Goal: Find contact information: Find contact information

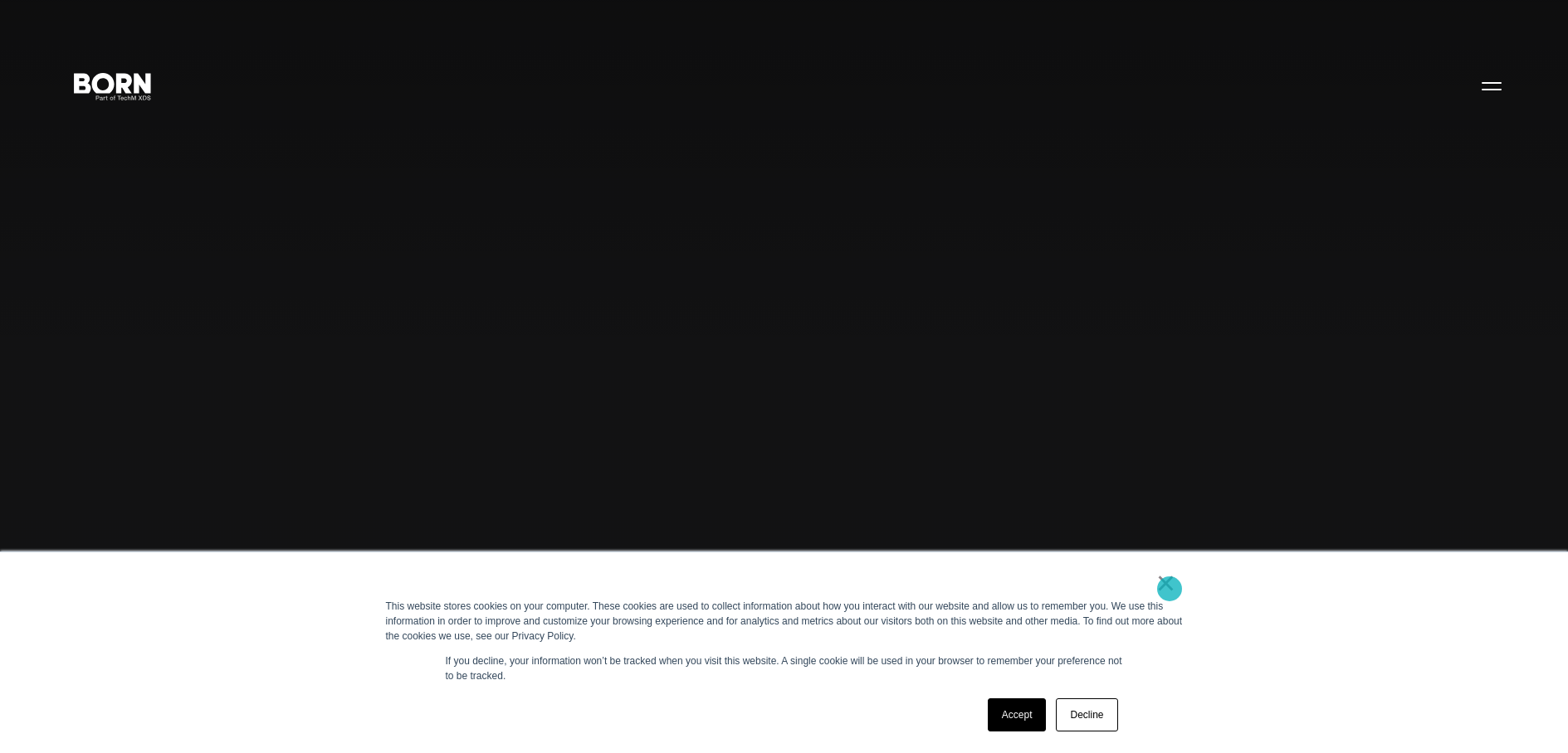
click at [1169, 589] on link "×" at bounding box center [1167, 584] width 20 height 15
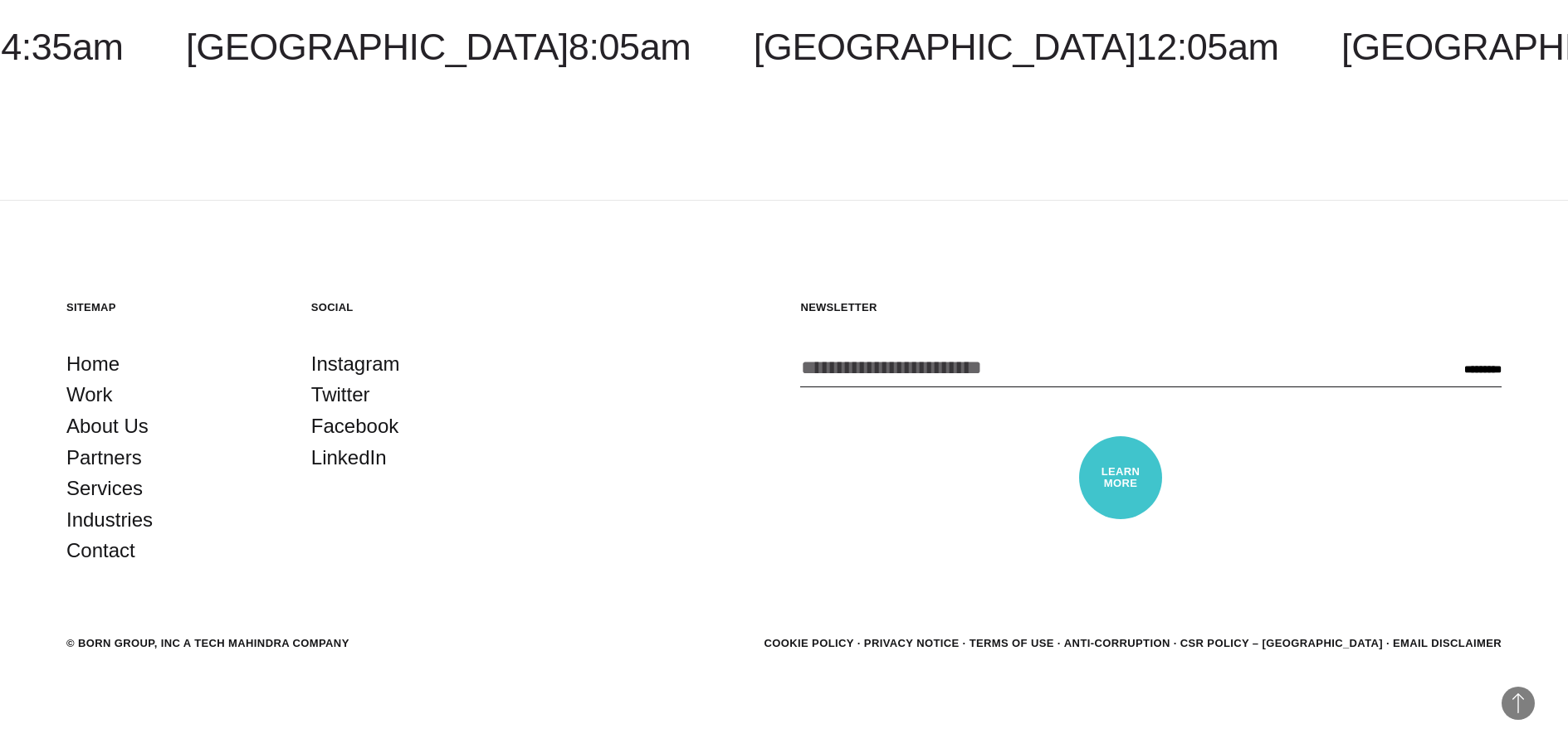
scroll to position [5220, 0]
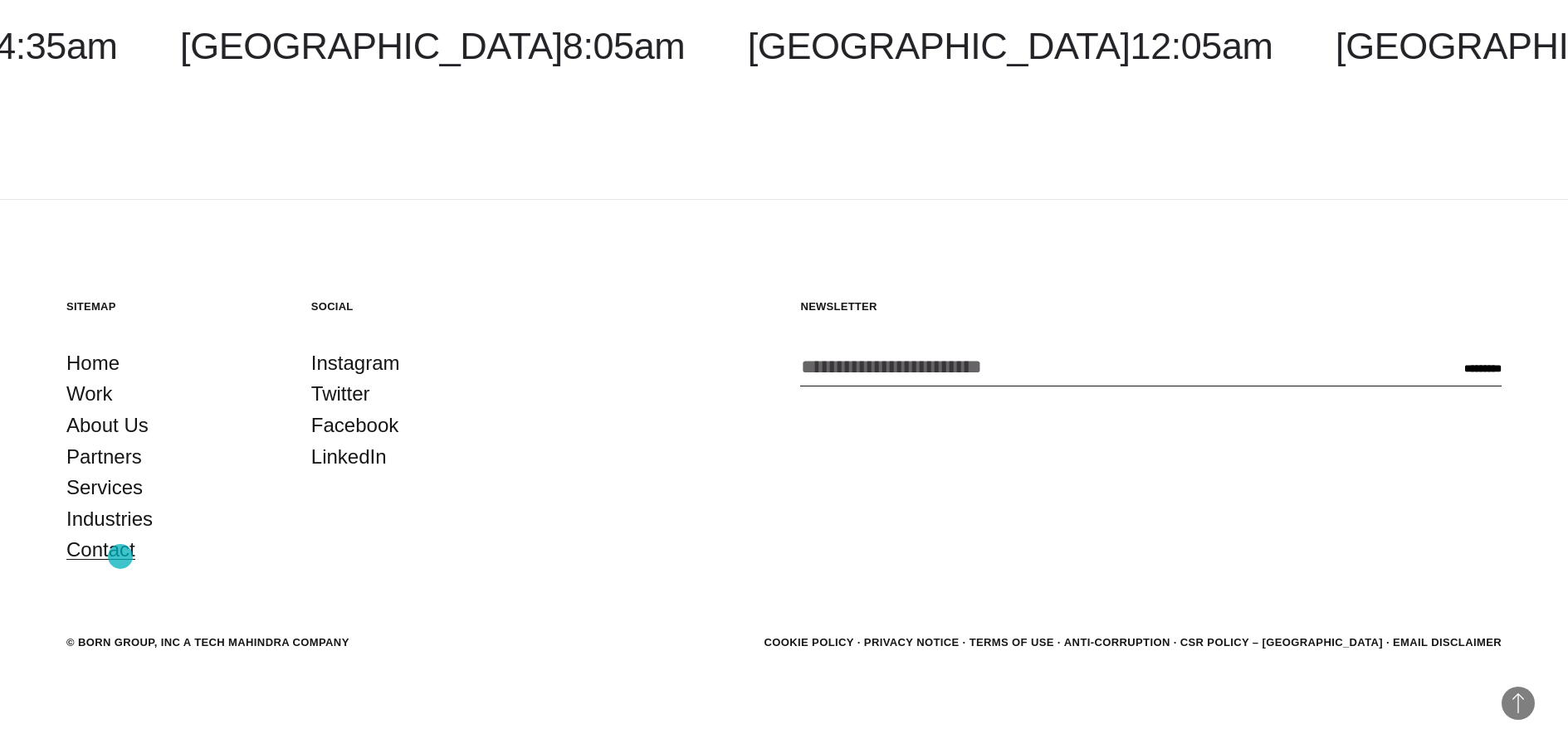
click at [121, 557] on link "Contact" at bounding box center [101, 550] width 69 height 31
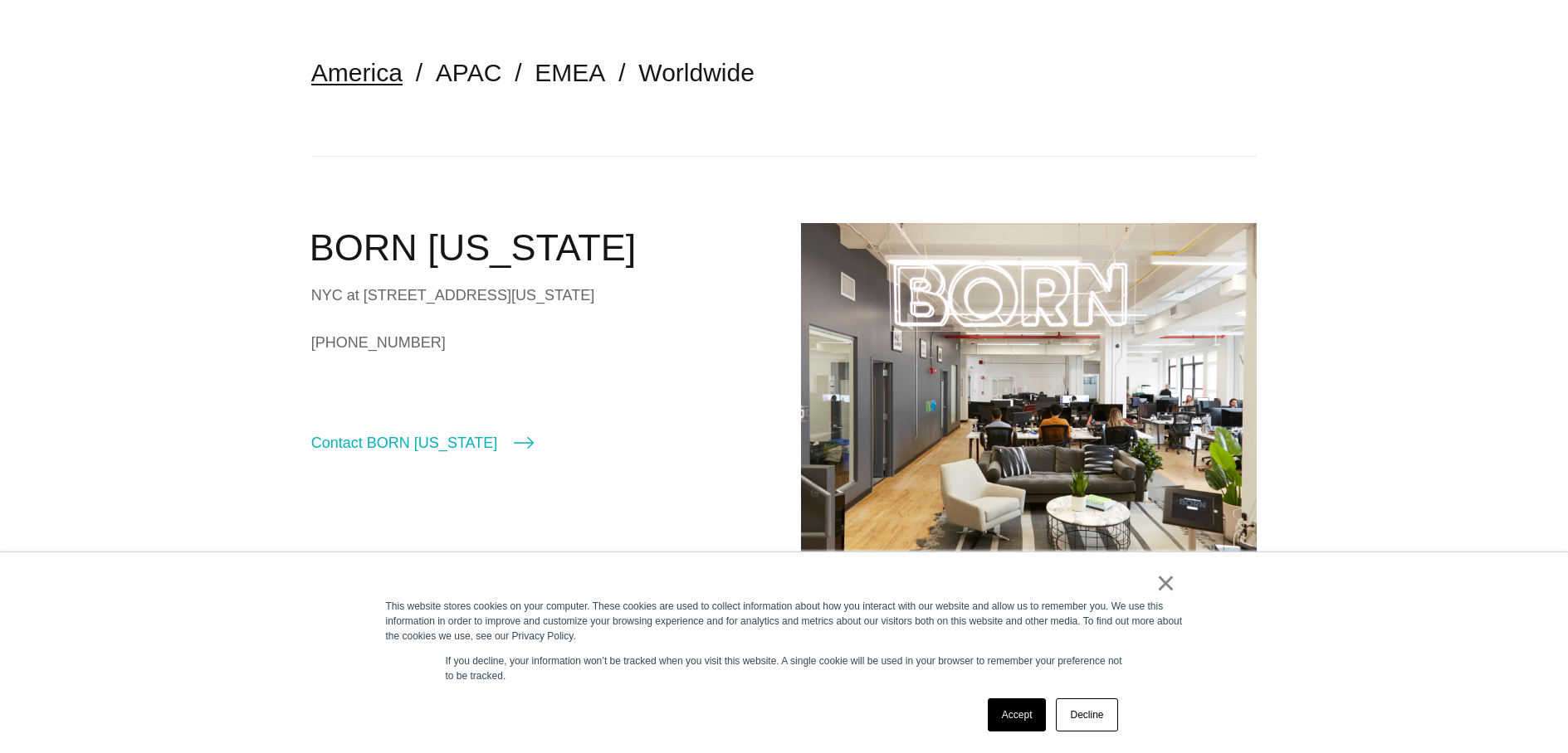
scroll to position [383, 0]
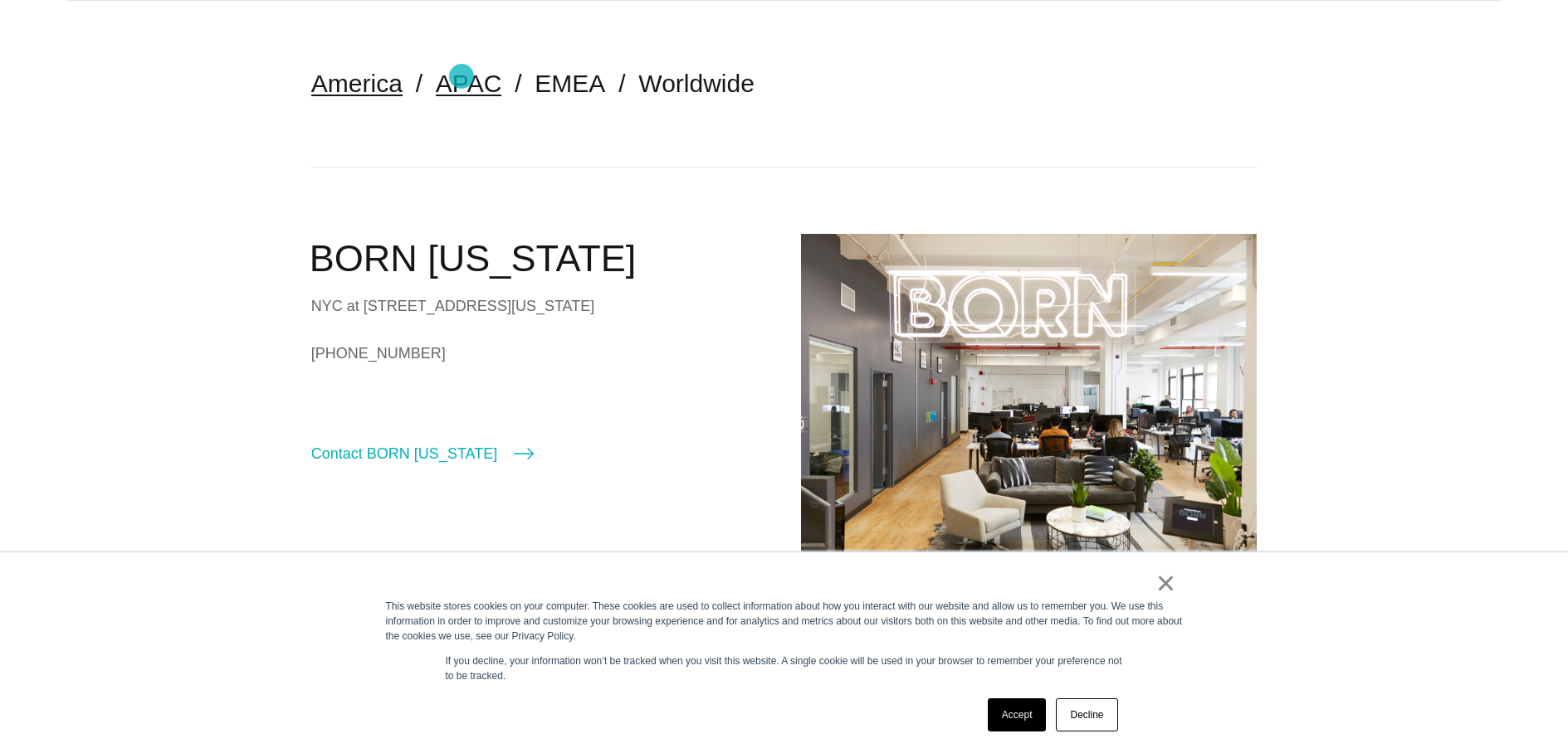
click at [461, 77] on link "APAC" at bounding box center [469, 83] width 66 height 27
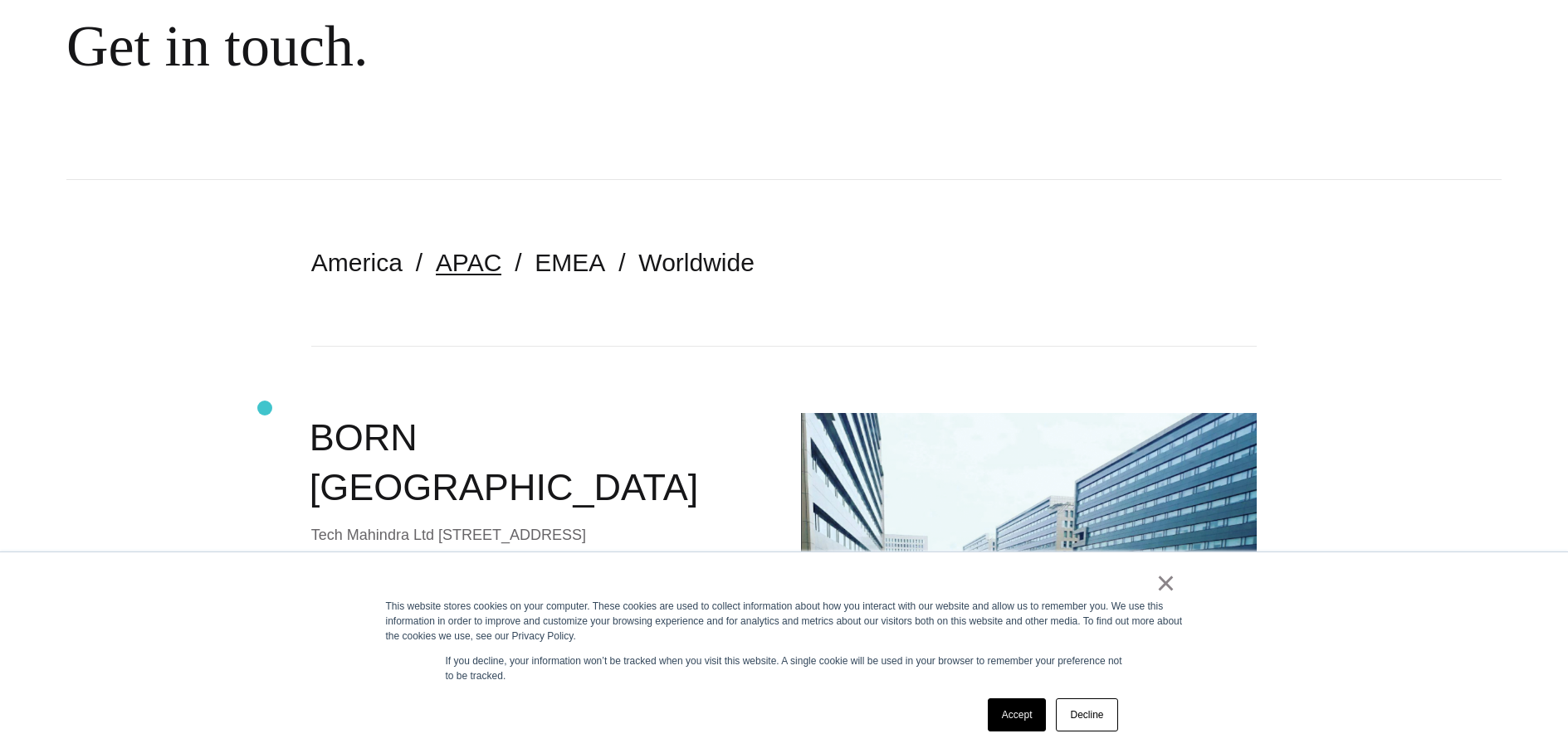
scroll to position [391, 0]
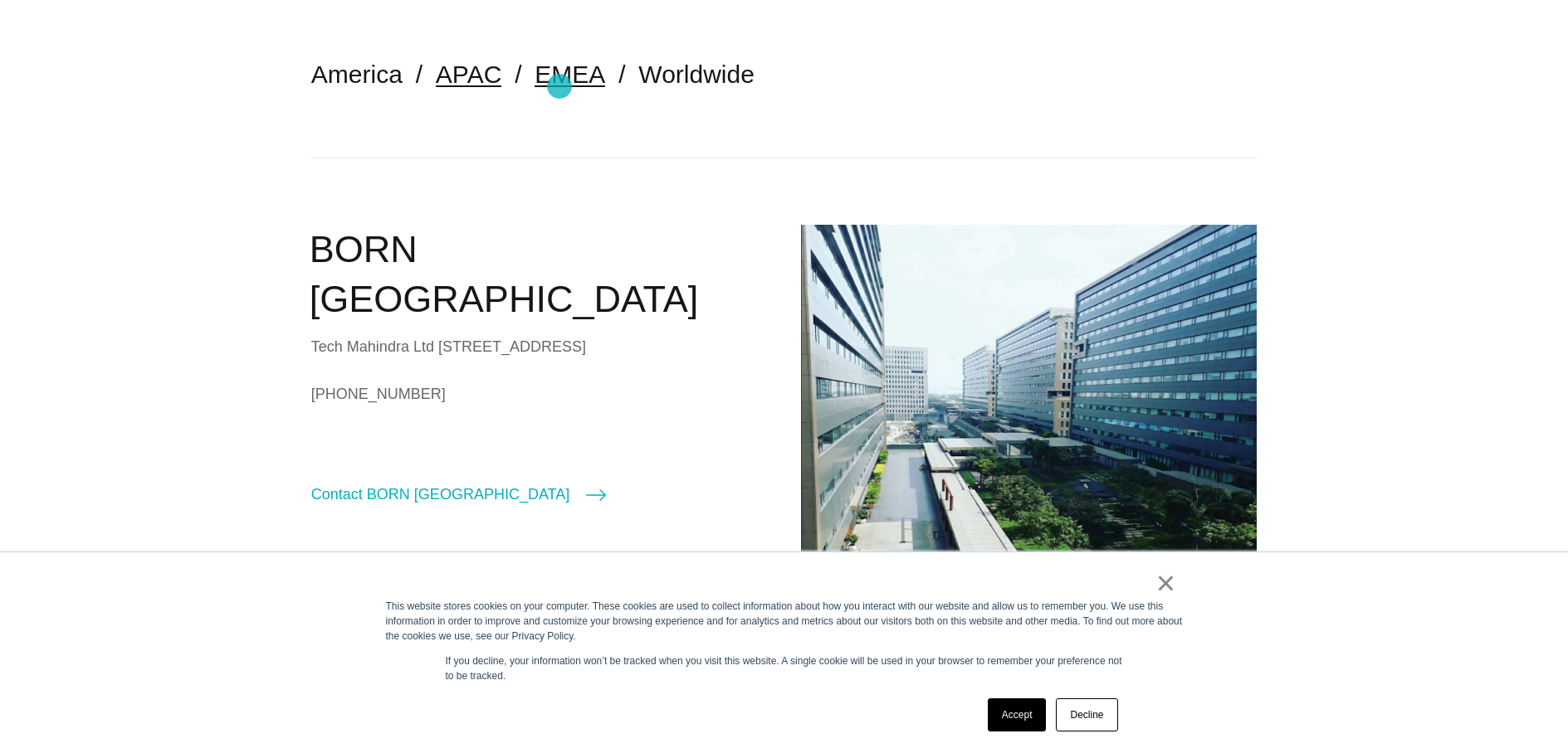
click at [559, 86] on link "EMEA" at bounding box center [570, 74] width 71 height 27
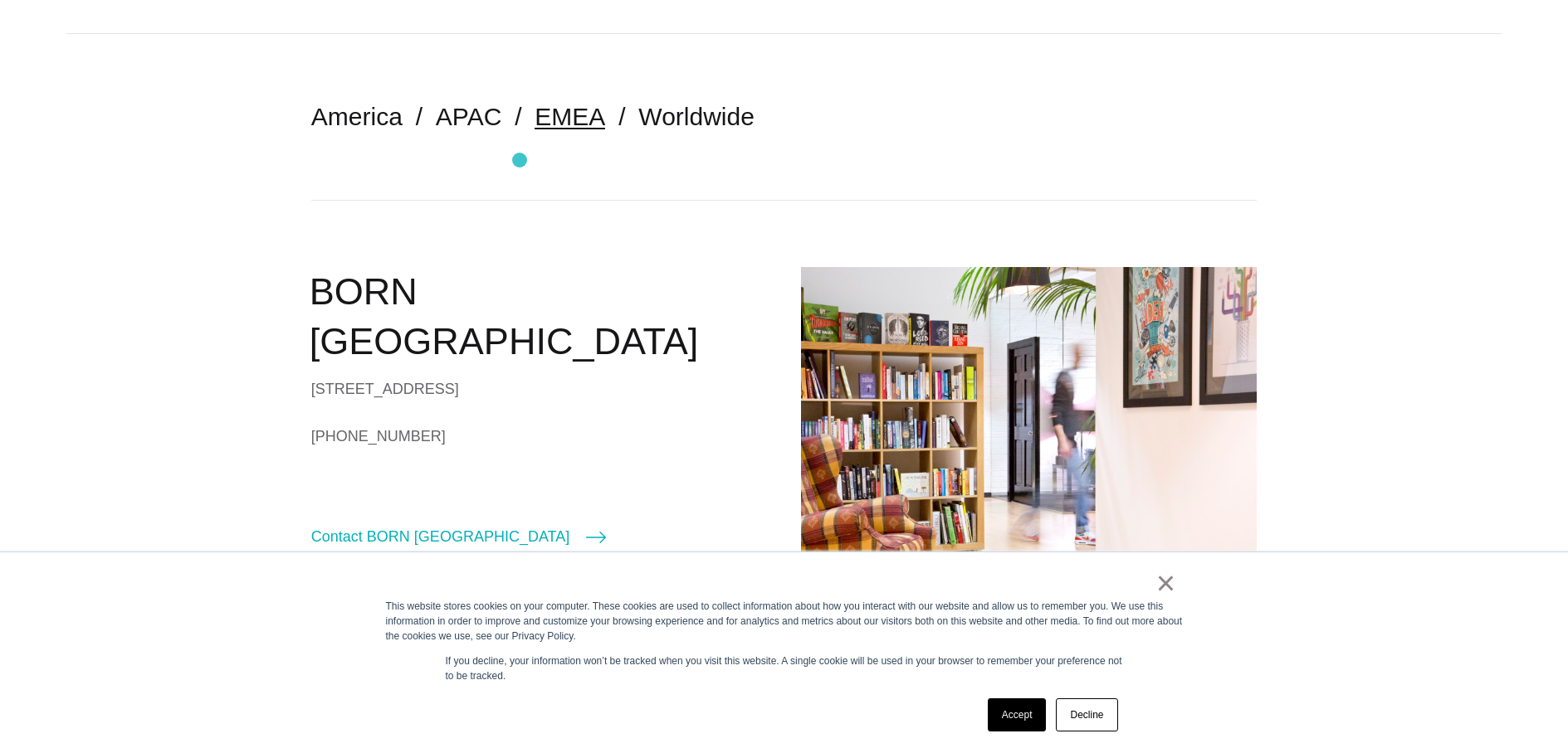
scroll to position [337, 0]
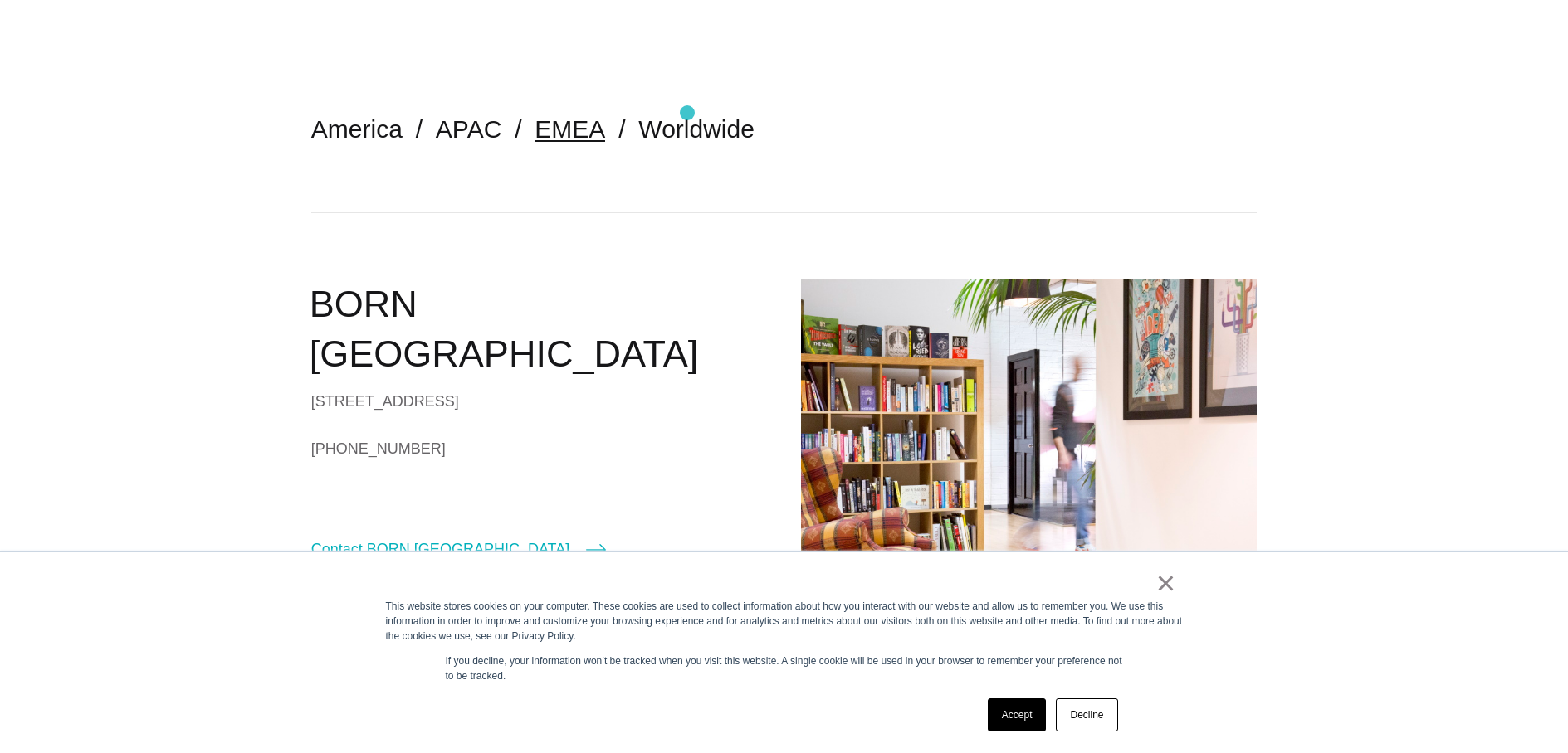
click at [687, 113] on li "Worldwide" at bounding box center [697, 129] width 116 height 33
click at [690, 124] on link "Worldwide" at bounding box center [697, 129] width 116 height 27
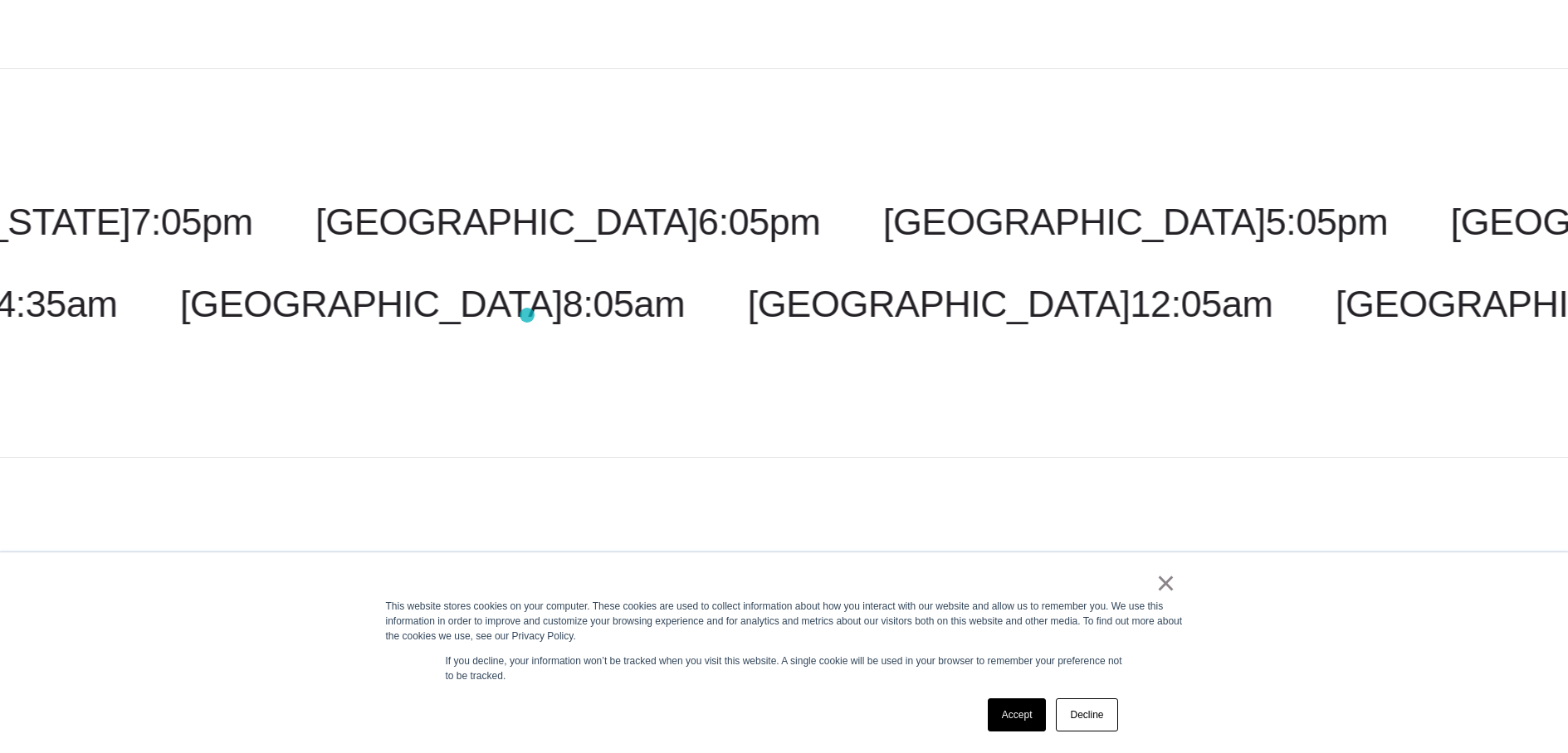
scroll to position [1856, 0]
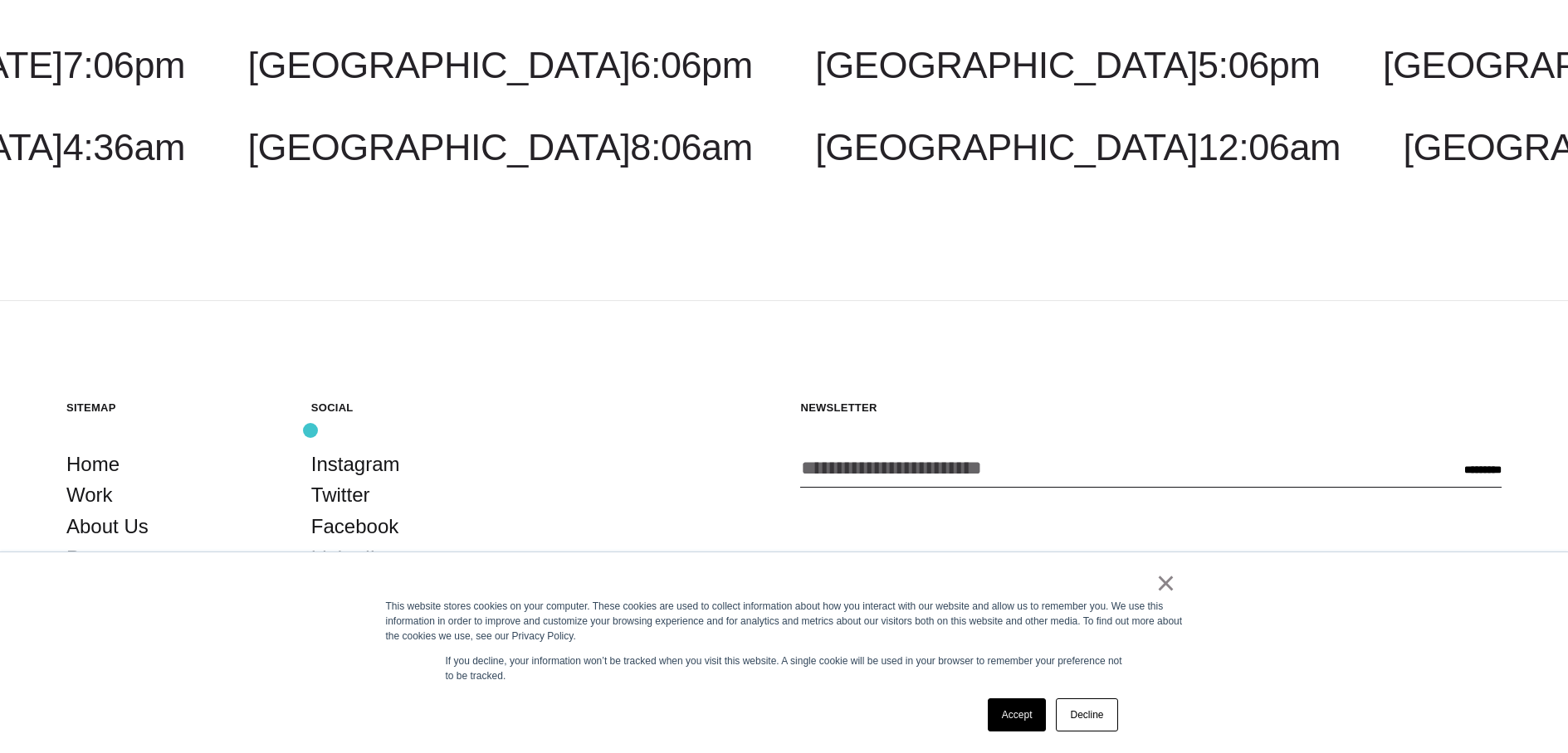
scroll to position [2813, 0]
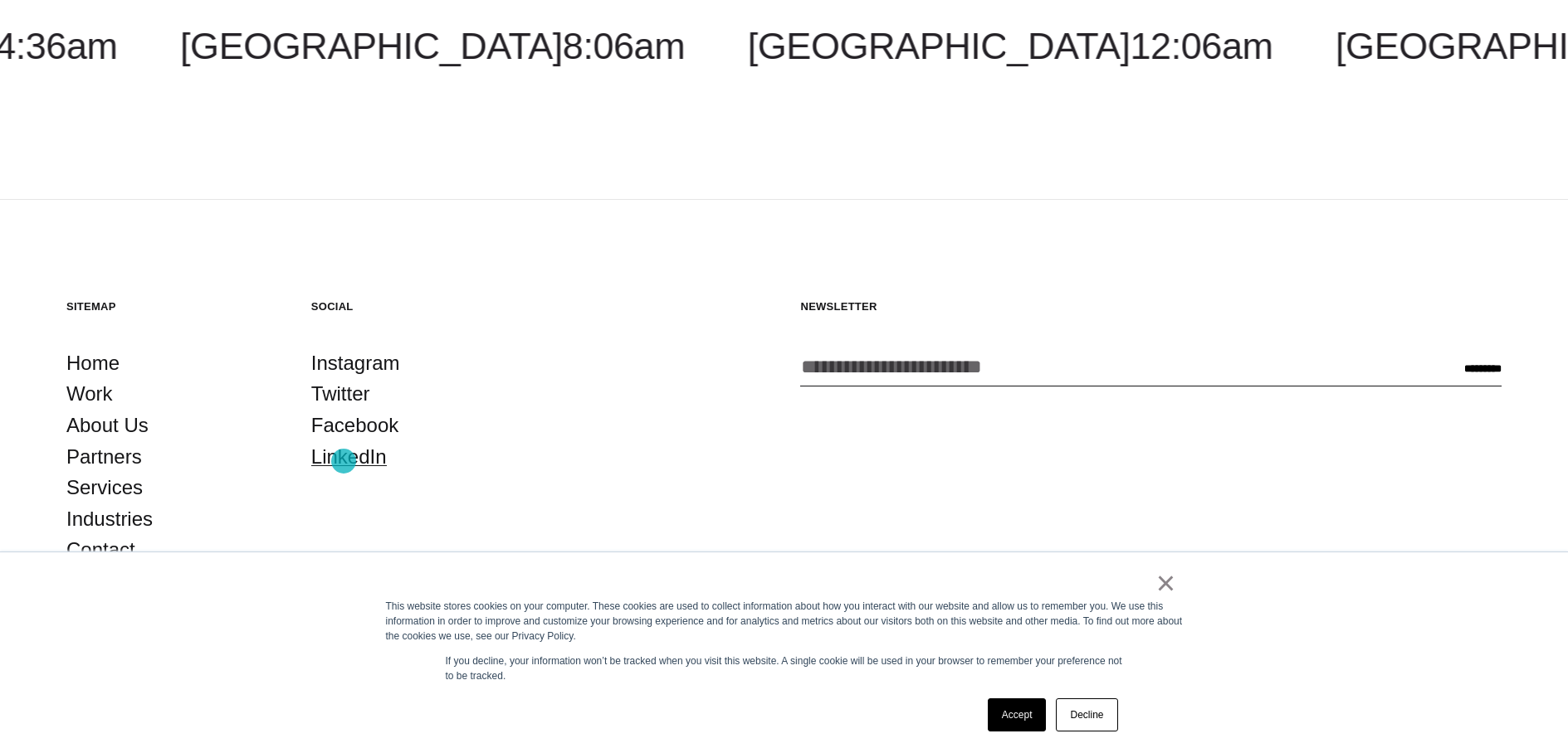
click at [343, 461] on link "LinkedIn" at bounding box center [349, 456] width 76 height 31
